Goal: Information Seeking & Learning: Check status

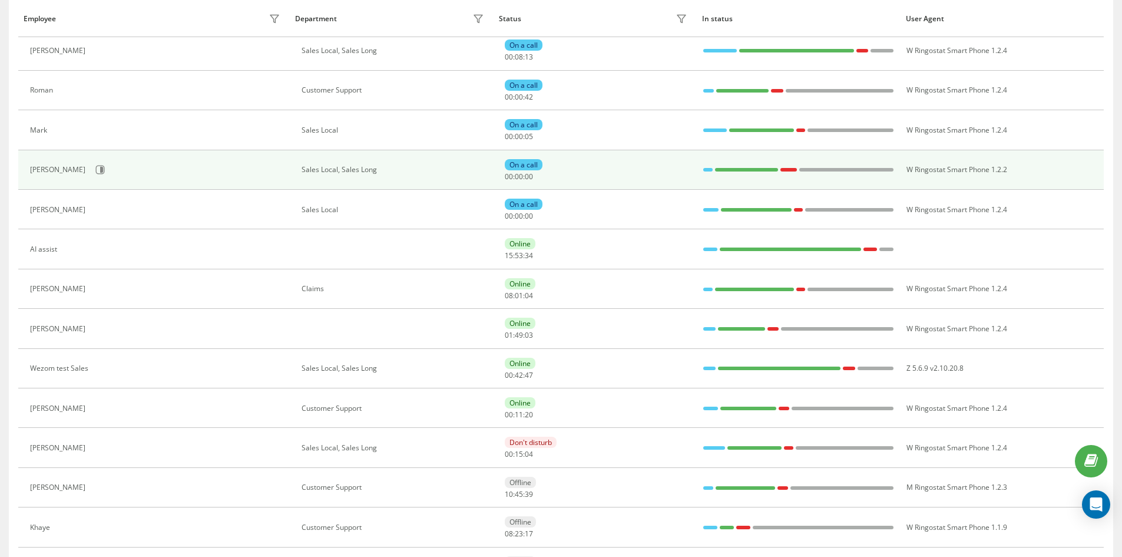
scroll to position [78, 0]
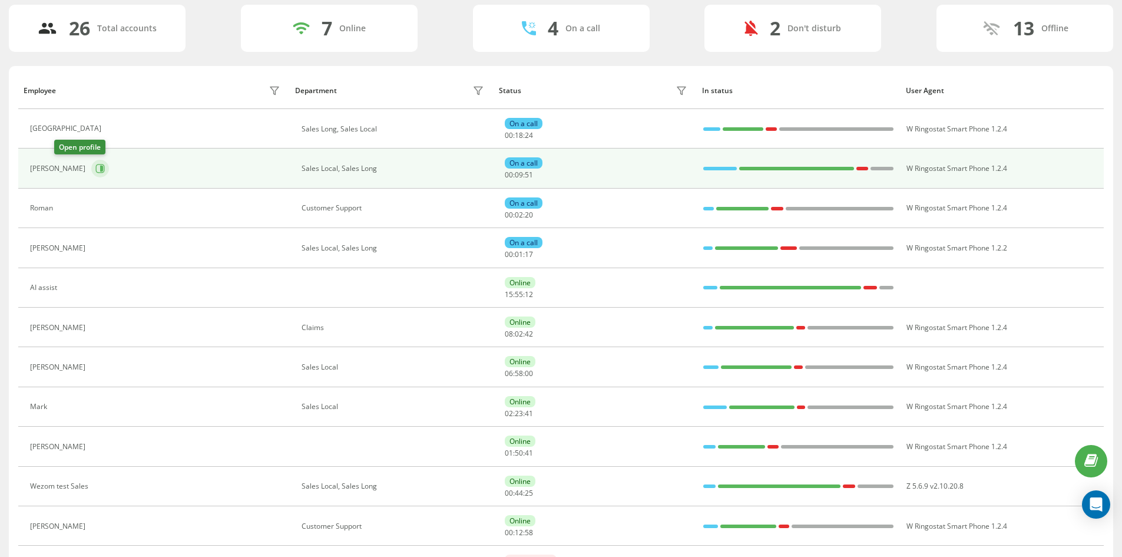
click at [95, 172] on icon at bounding box center [99, 168] width 9 height 9
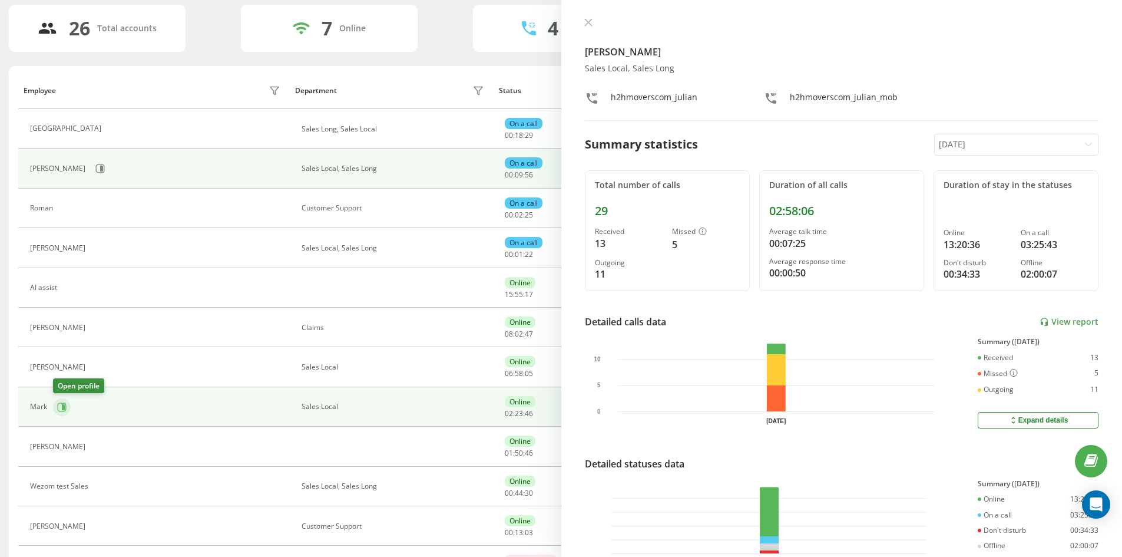
click at [61, 408] on icon at bounding box center [61, 406] width 9 height 9
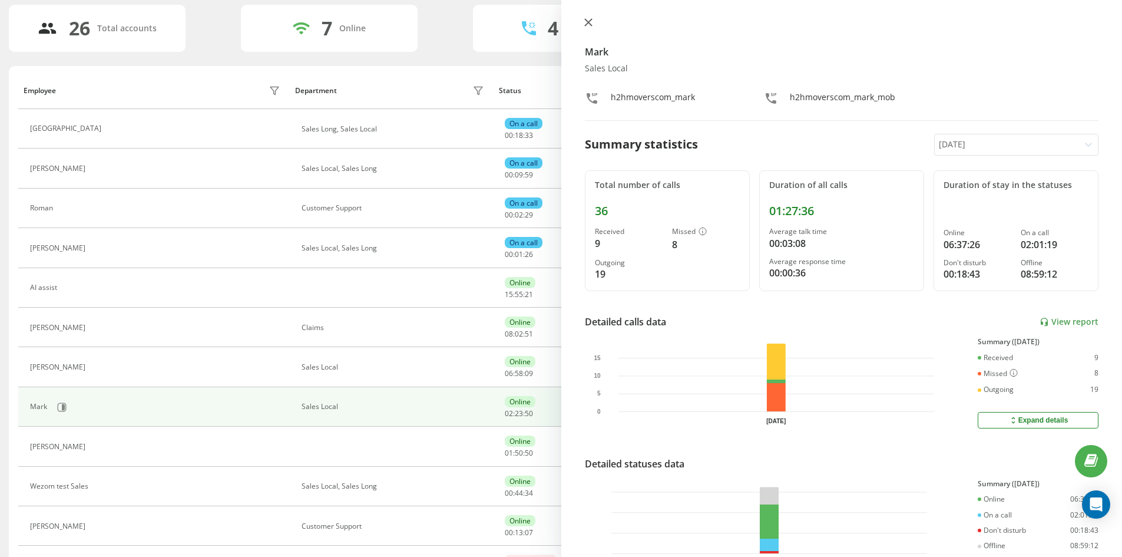
click at [588, 20] on icon at bounding box center [588, 22] width 8 height 8
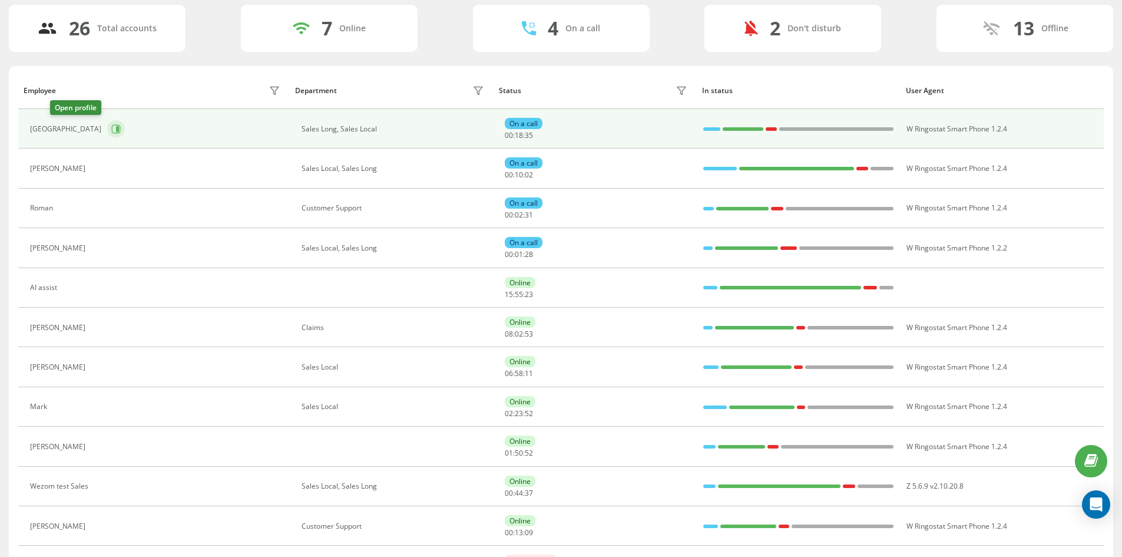
click at [111, 127] on icon at bounding box center [115, 128] width 9 height 9
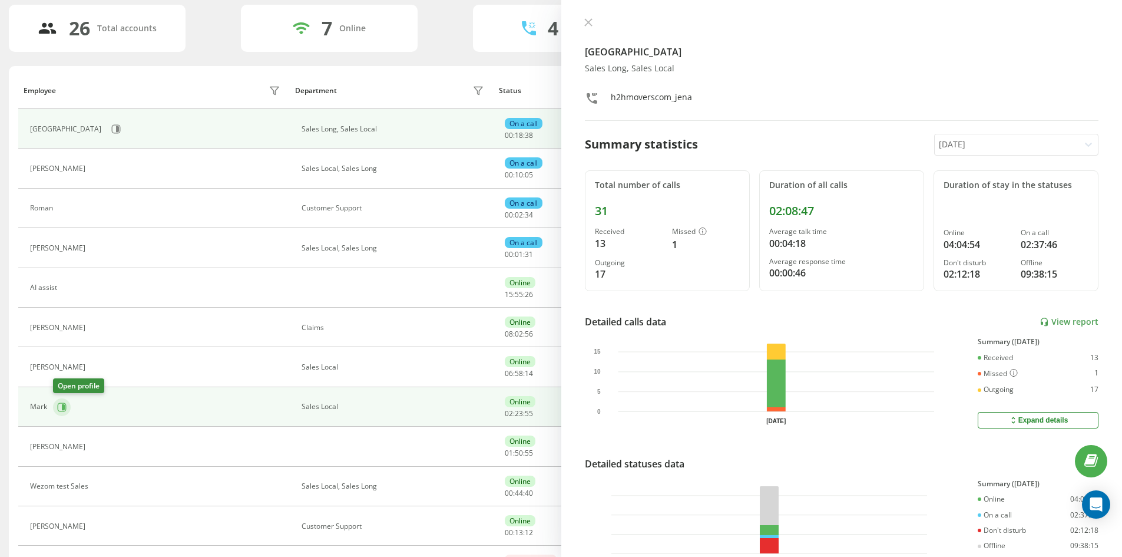
click at [60, 404] on icon at bounding box center [61, 406] width 9 height 9
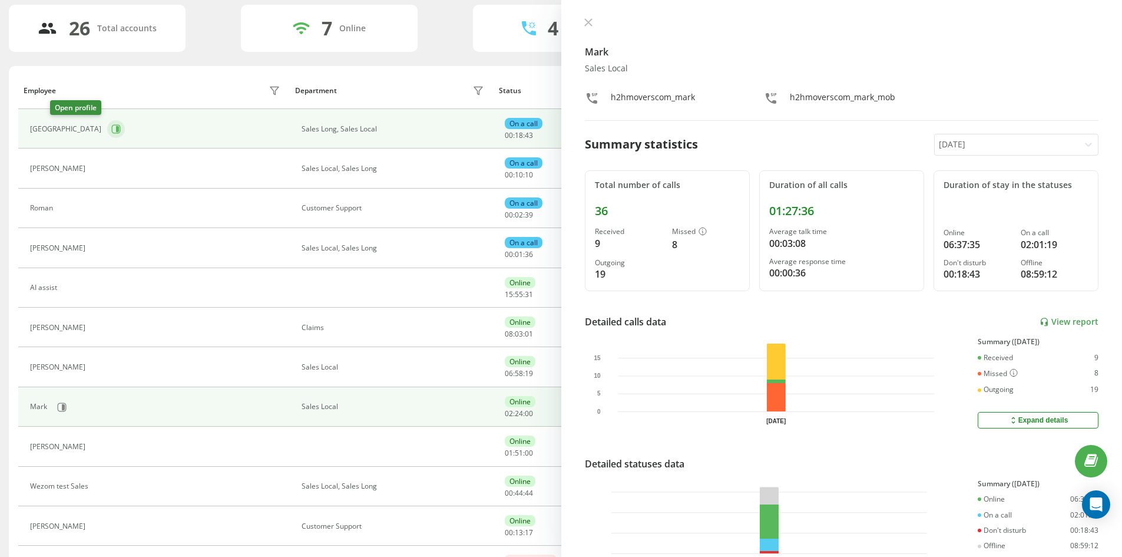
click at [112, 133] on icon at bounding box center [116, 128] width 9 height 9
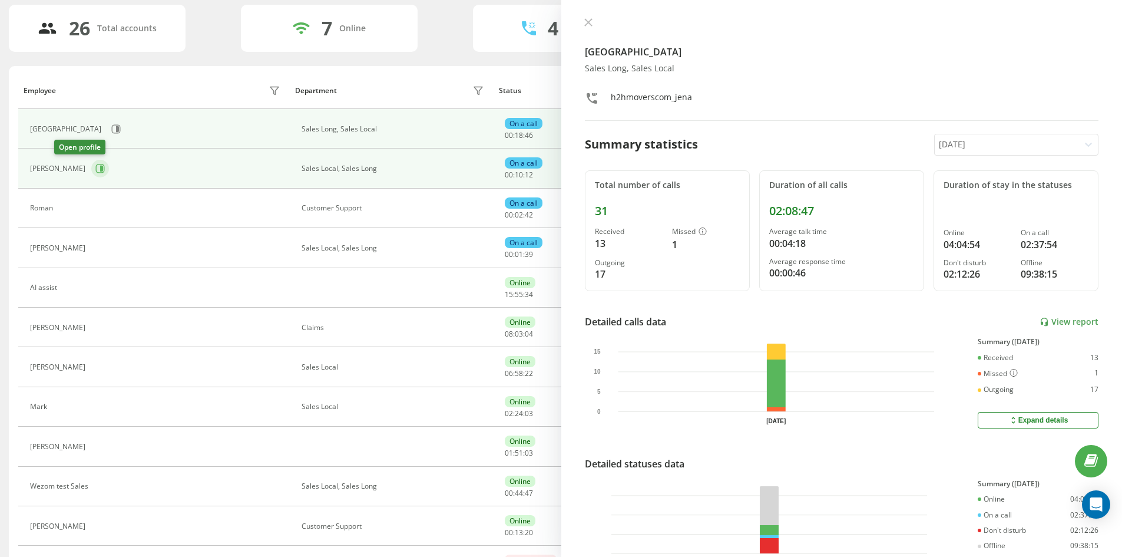
click at [95, 165] on icon at bounding box center [99, 168] width 9 height 9
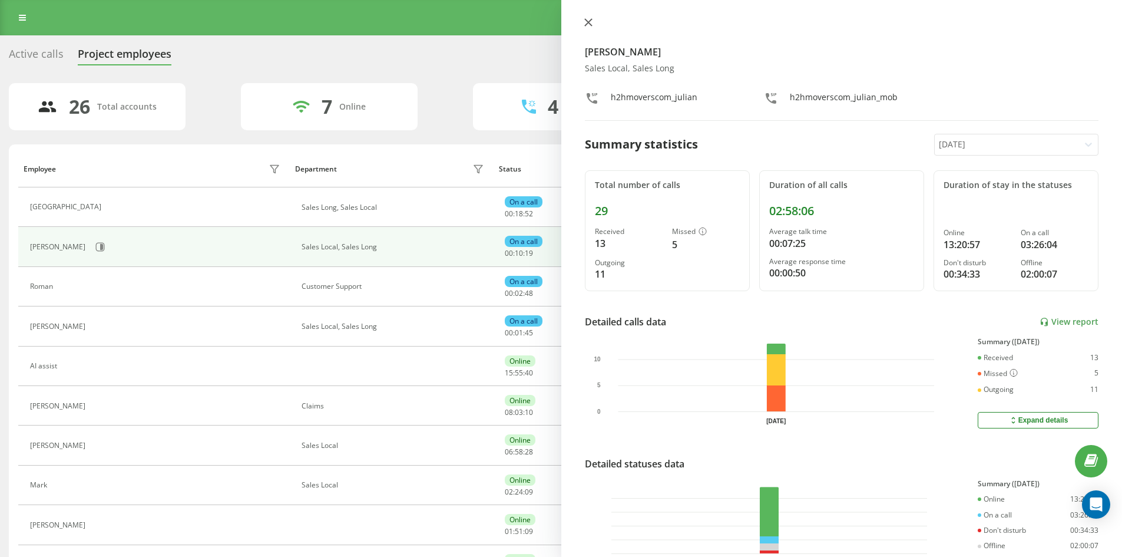
click at [591, 19] on icon at bounding box center [588, 22] width 8 height 8
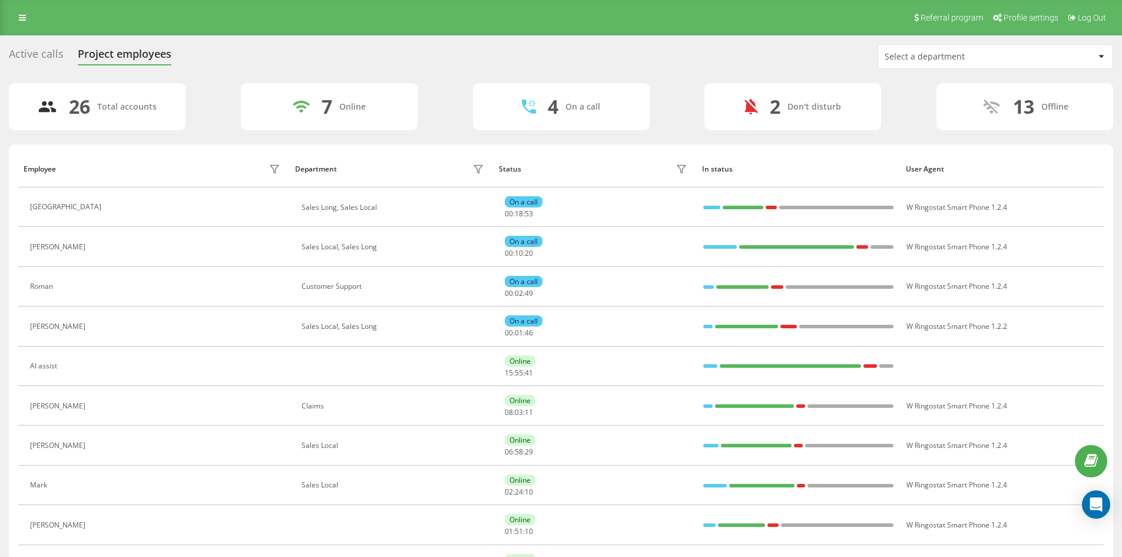
click at [949, 58] on div "Select a department" at bounding box center [955, 57] width 141 height 10
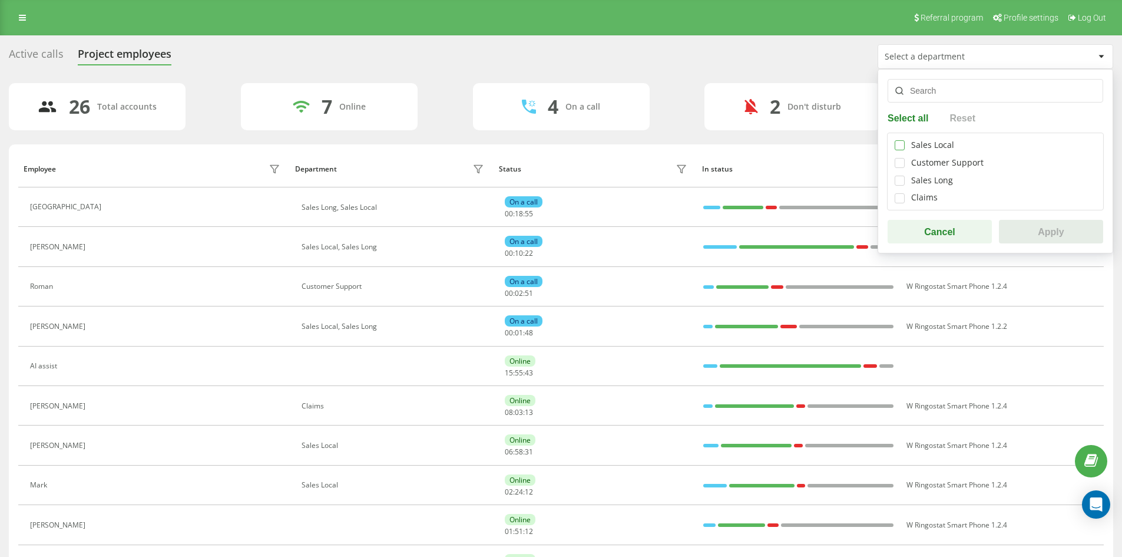
click at [901, 140] on label at bounding box center [900, 140] width 10 height 0
checkbox input "true"
drag, startPoint x: 902, startPoint y: 180, endPoint x: 1040, endPoint y: 213, distance: 142.3
click at [902, 176] on label at bounding box center [900, 176] width 10 height 0
checkbox input "true"
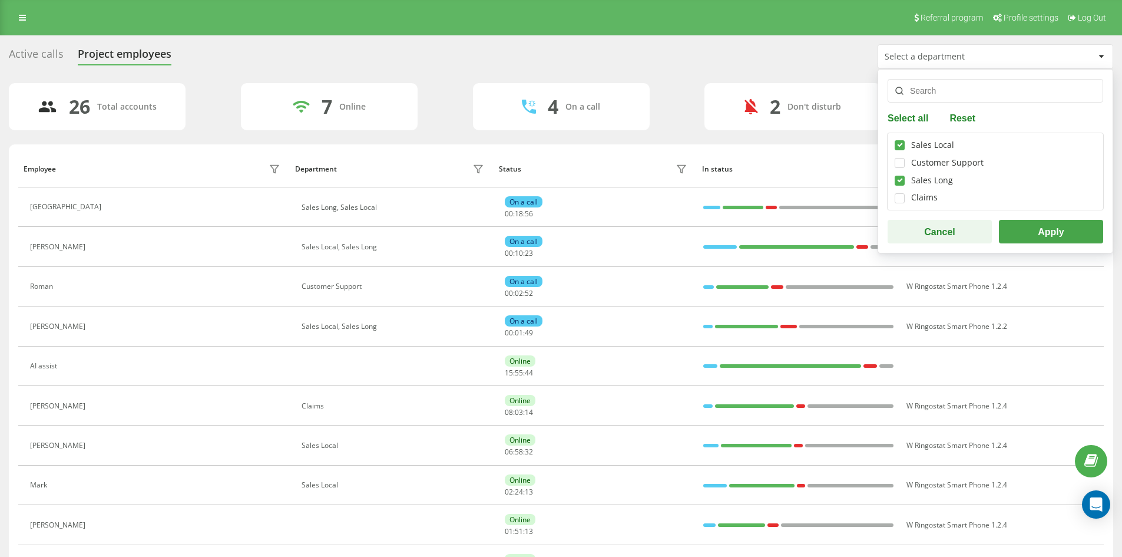
click at [1070, 226] on button "Apply" at bounding box center [1051, 232] width 104 height 24
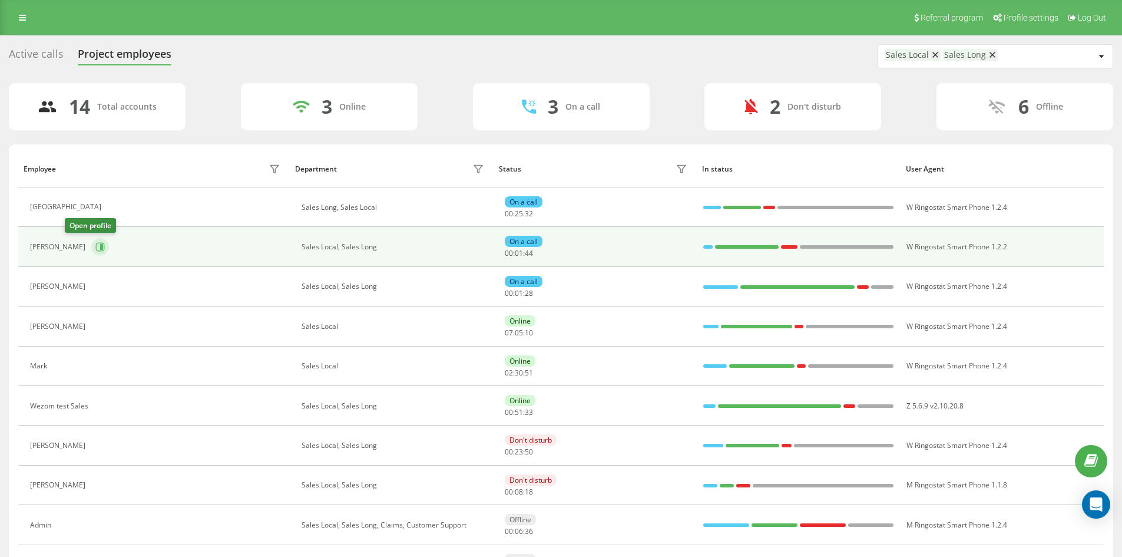
click at [100, 248] on icon at bounding box center [101, 247] width 3 height 6
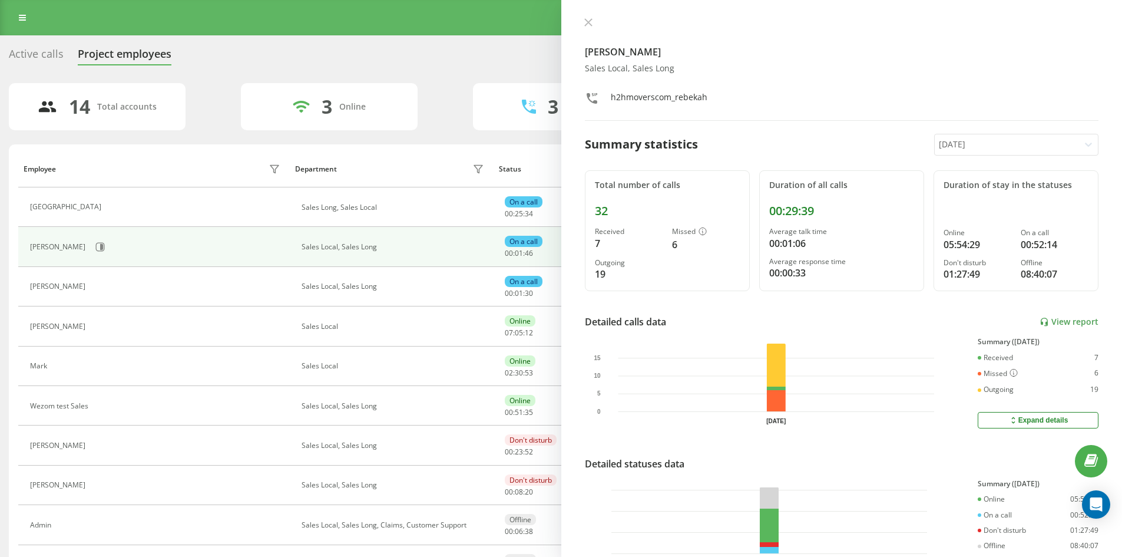
drag, startPoint x: 176, startPoint y: 54, endPoint x: 74, endPoint y: 44, distance: 103.0
click at [175, 54] on div "Active calls Project employees" at bounding box center [97, 57] width 177 height 18
click at [53, 53] on div "Active calls" at bounding box center [36, 57] width 55 height 18
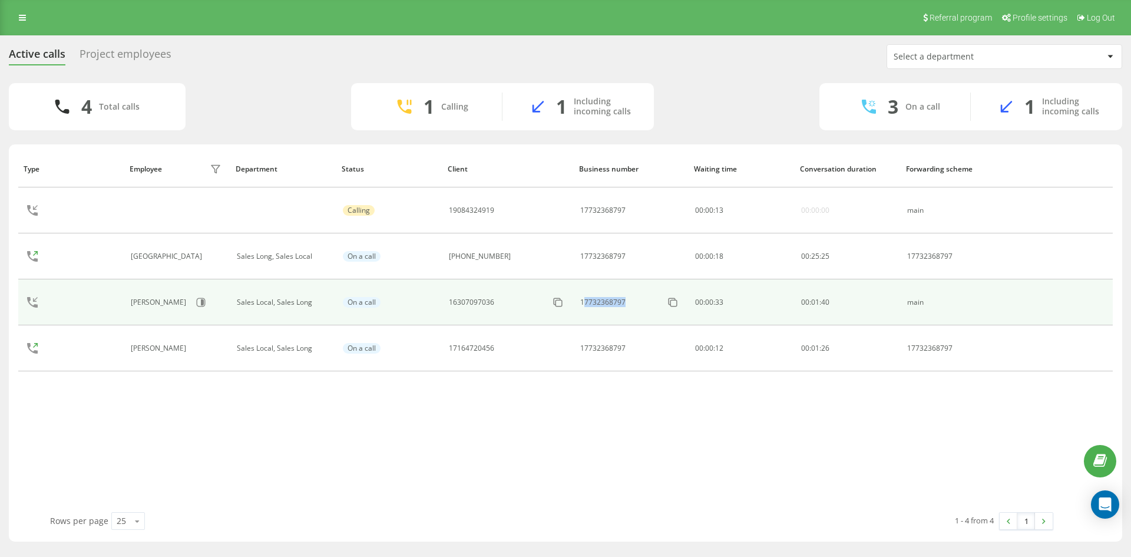
drag, startPoint x: 617, startPoint y: 303, endPoint x: 577, endPoint y: 309, distance: 40.4
click at [580, 309] on div "17732368797" at bounding box center [631, 302] width 102 height 19
copy div "7732368797"
drag, startPoint x: 507, startPoint y: 307, endPoint x: 459, endPoint y: 311, distance: 47.9
click at [459, 311] on div "16307097036" at bounding box center [508, 302] width 118 height 19
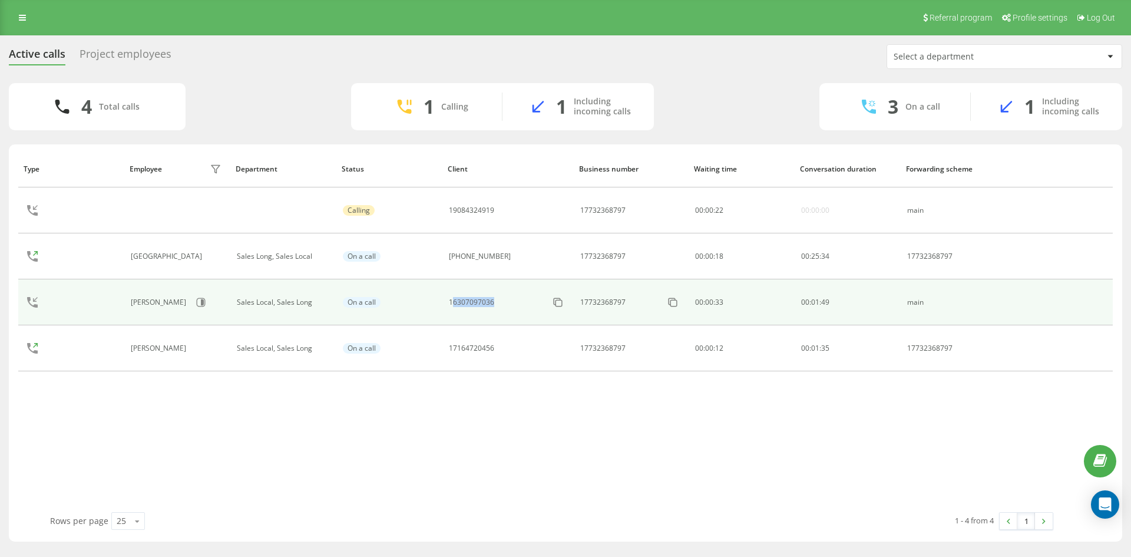
copy div "6307097036"
